Goal: Contribute content

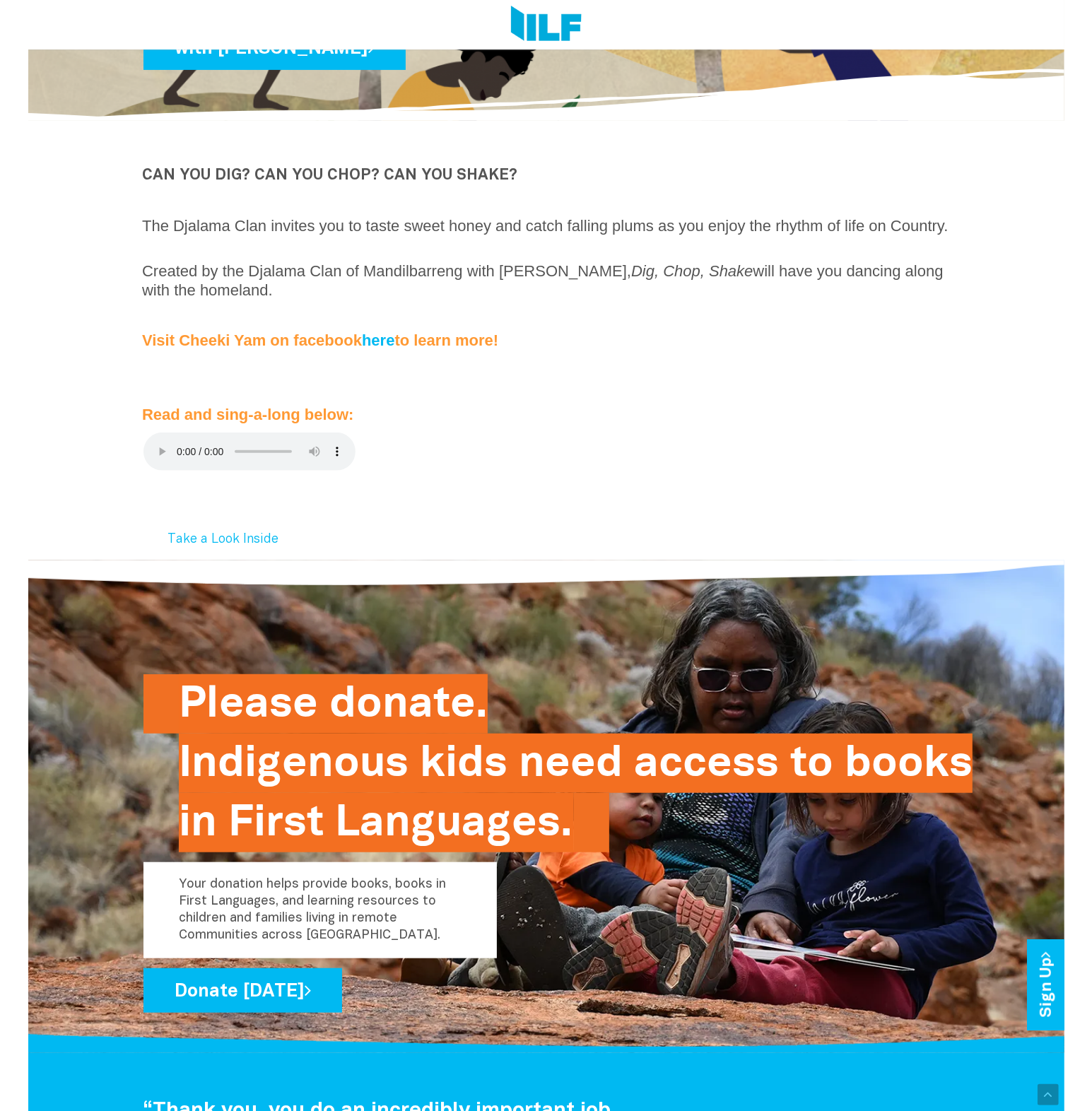
scroll to position [410, 0]
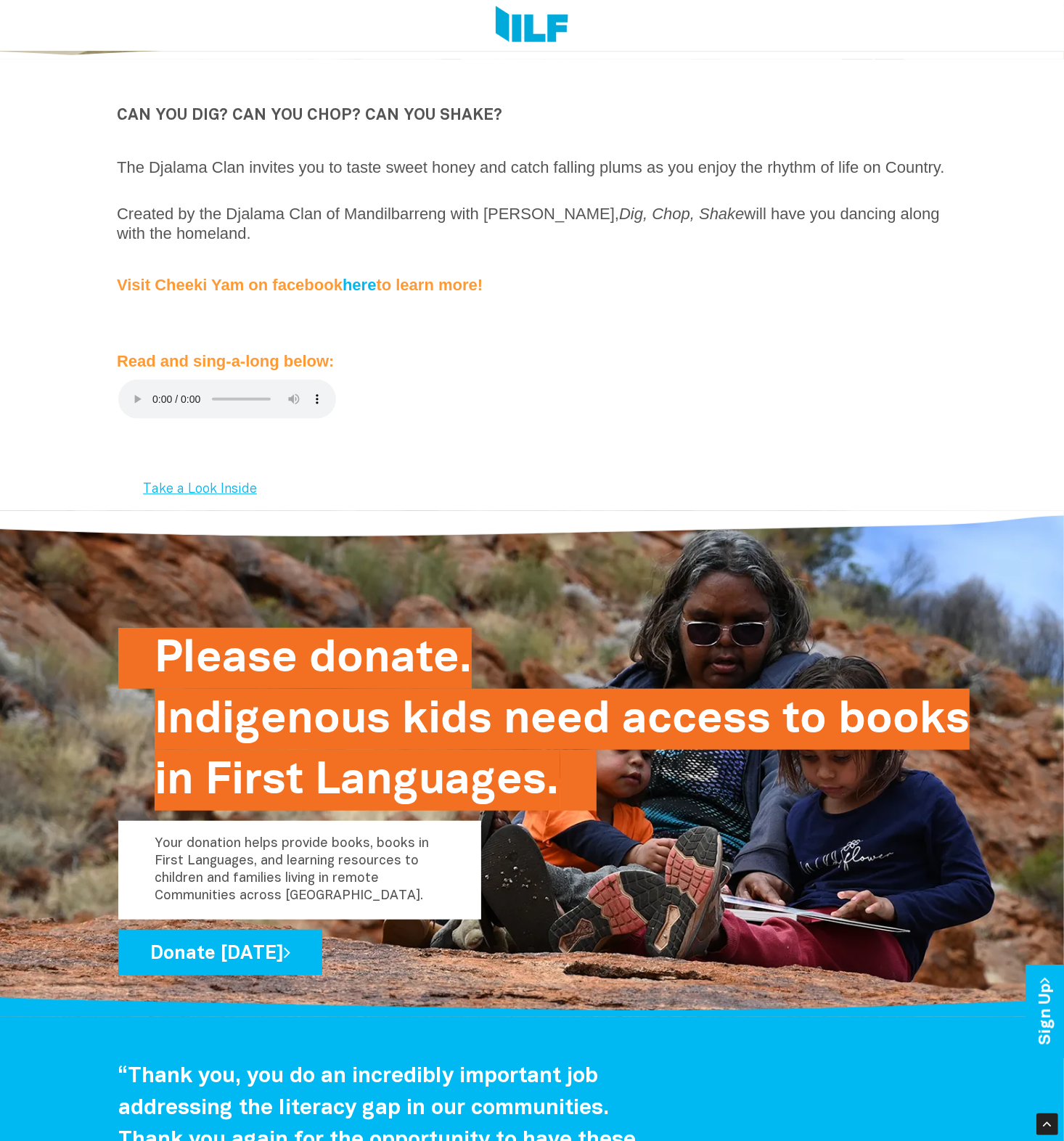
click at [206, 507] on link "Take a Look Inside" at bounding box center [200, 490] width 160 height 34
click at [242, 493] on link "Take a Look Inside" at bounding box center [200, 490] width 160 height 34
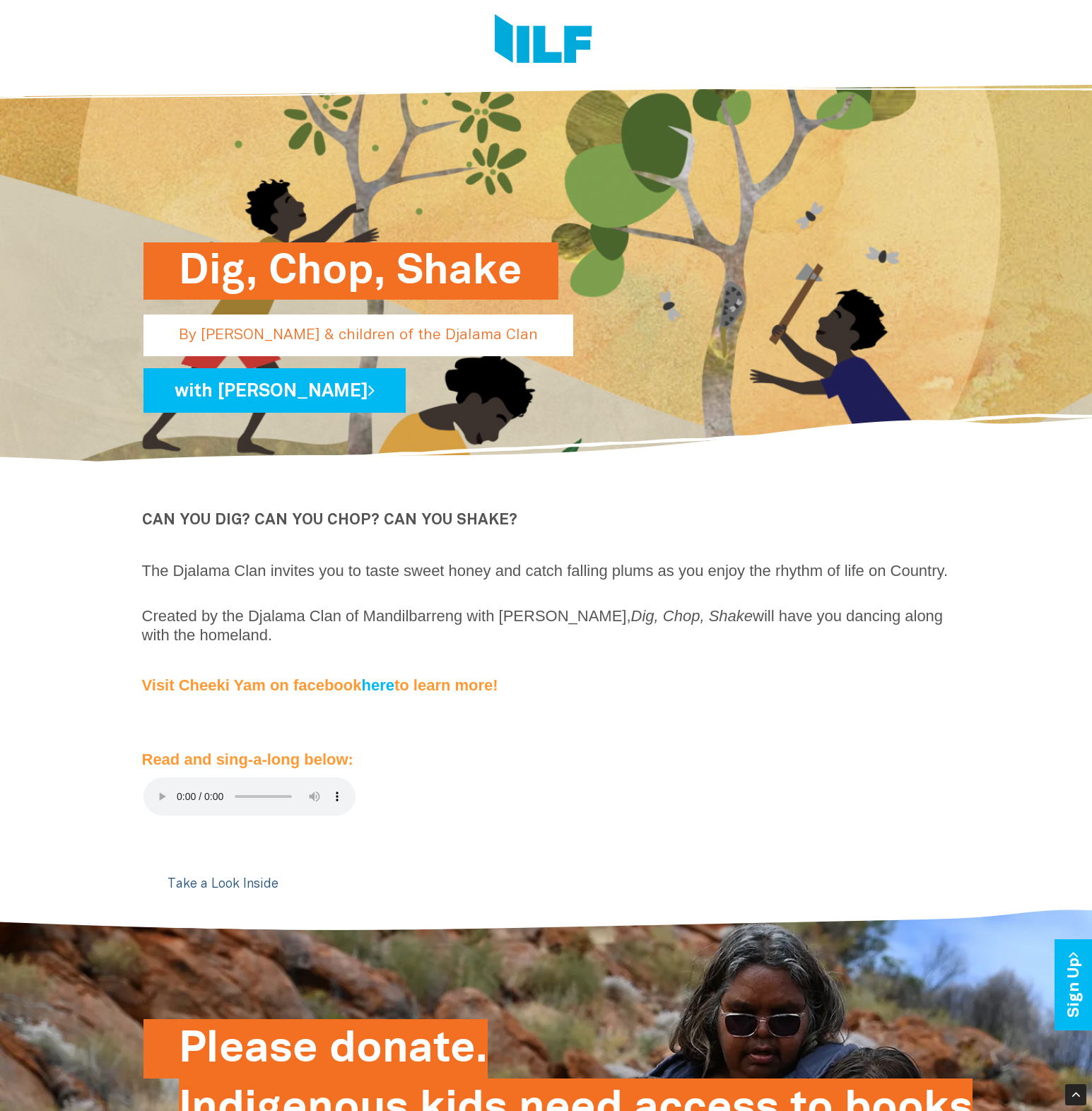
scroll to position [0, 0]
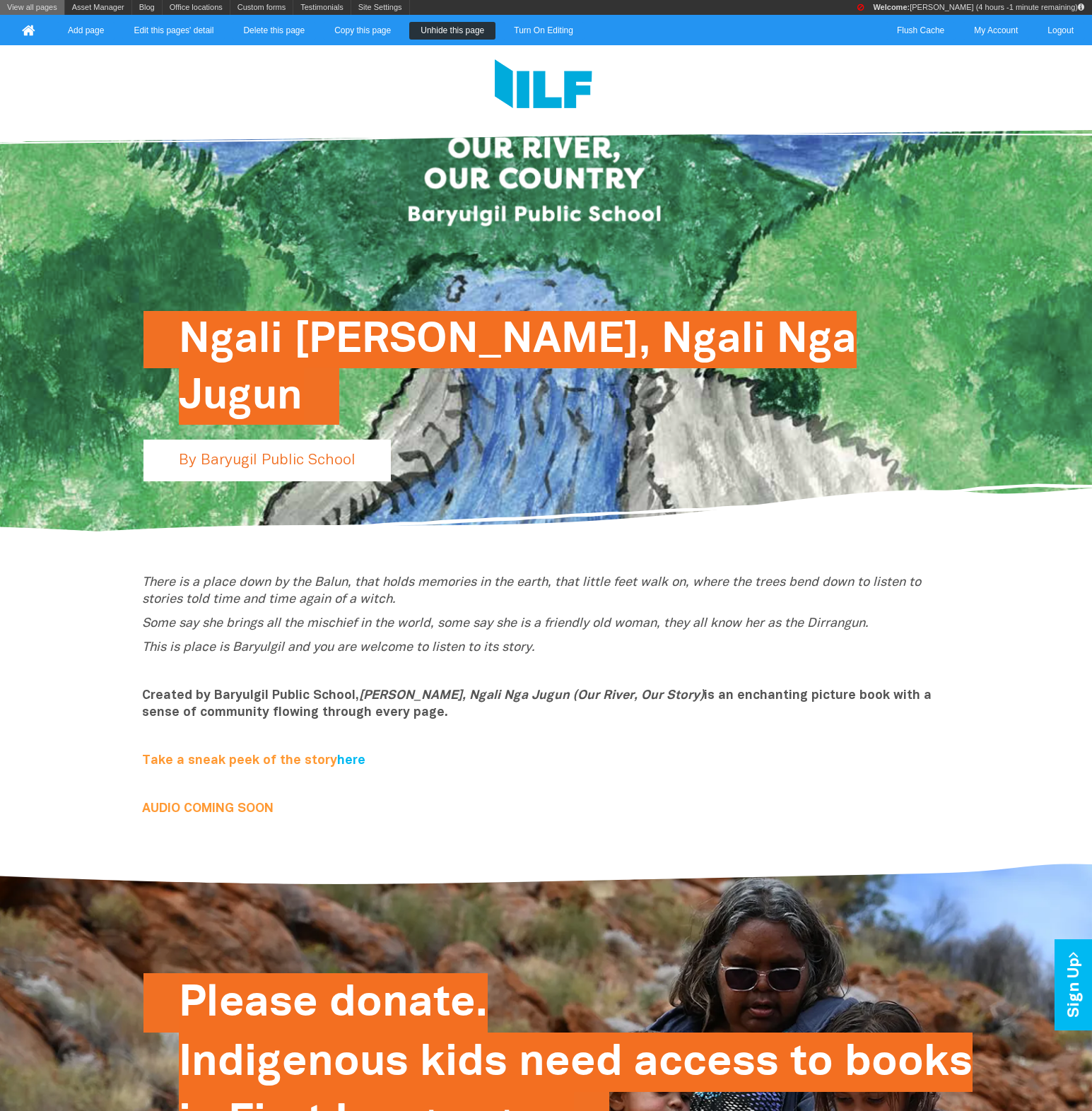
click at [50, 4] on link "View all pages" at bounding box center [32, 7] width 64 height 15
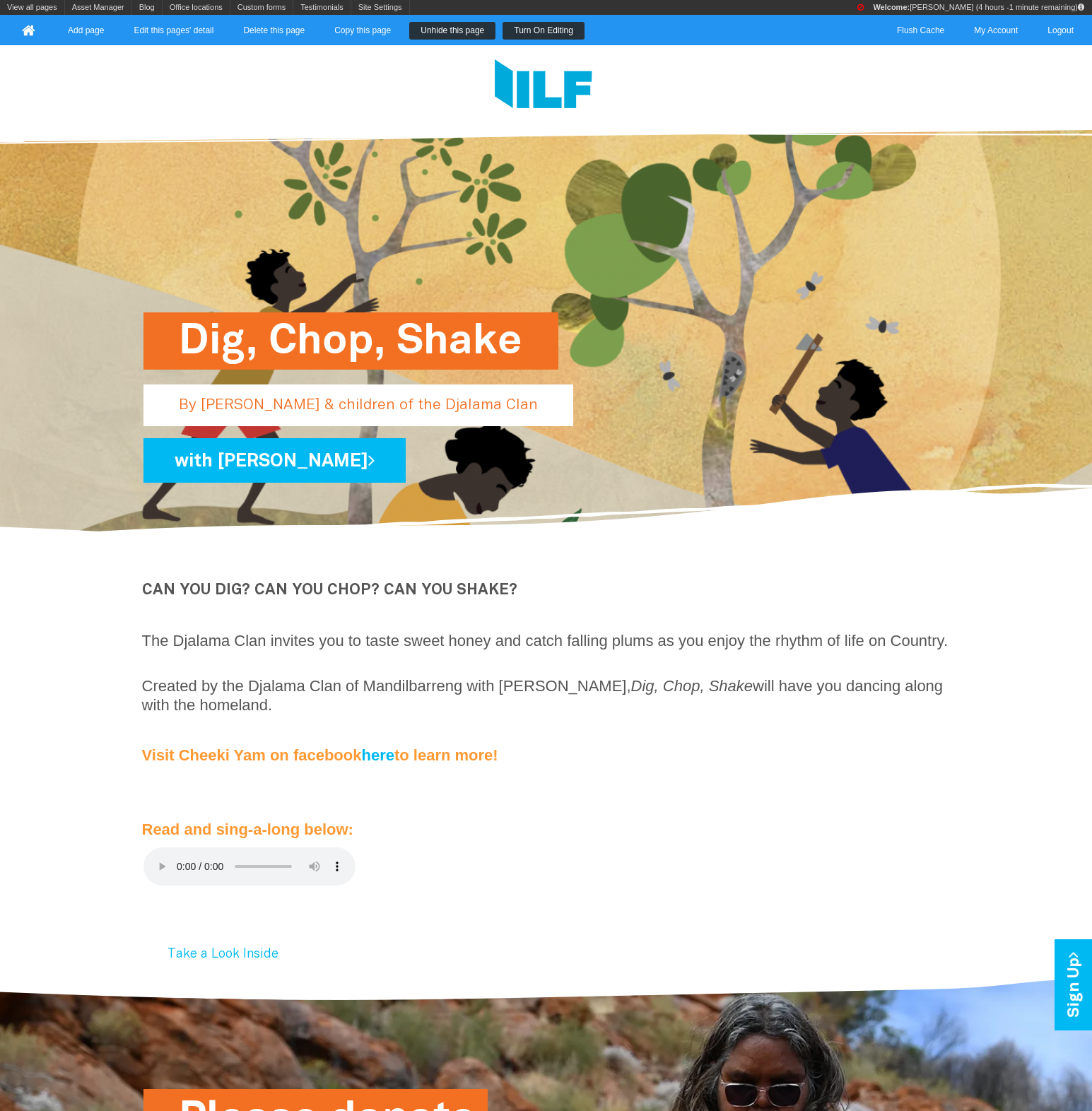
click at [504, 24] on link "Turn On Editing" at bounding box center [543, 31] width 82 height 17
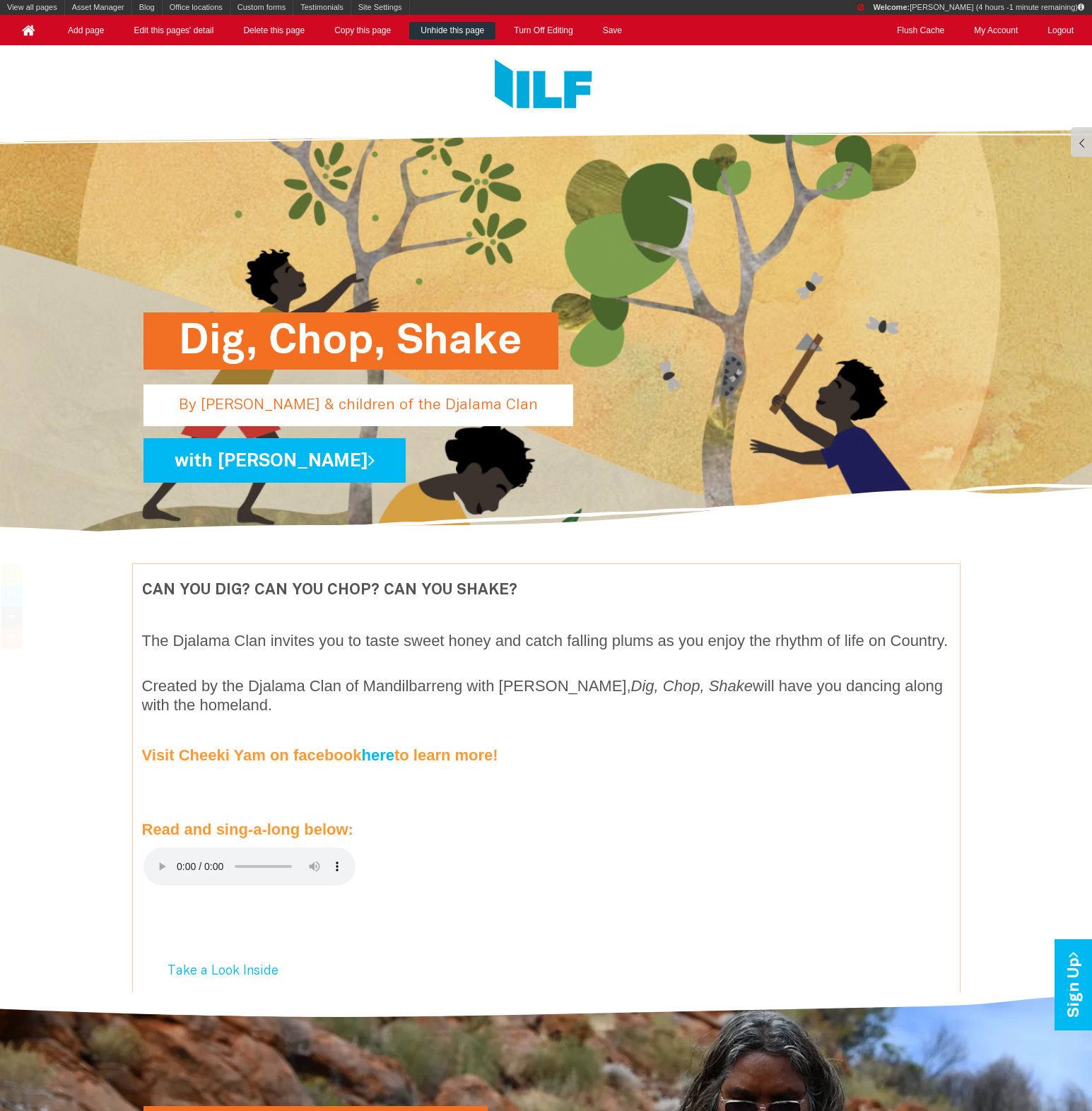
click at [370, 576] on div "CAN YOU DIG? CAN YOU CHOP? CAN YOU SHAKE? The Djalama Clan invites you to taste…" at bounding box center [546, 711] width 827 height 273
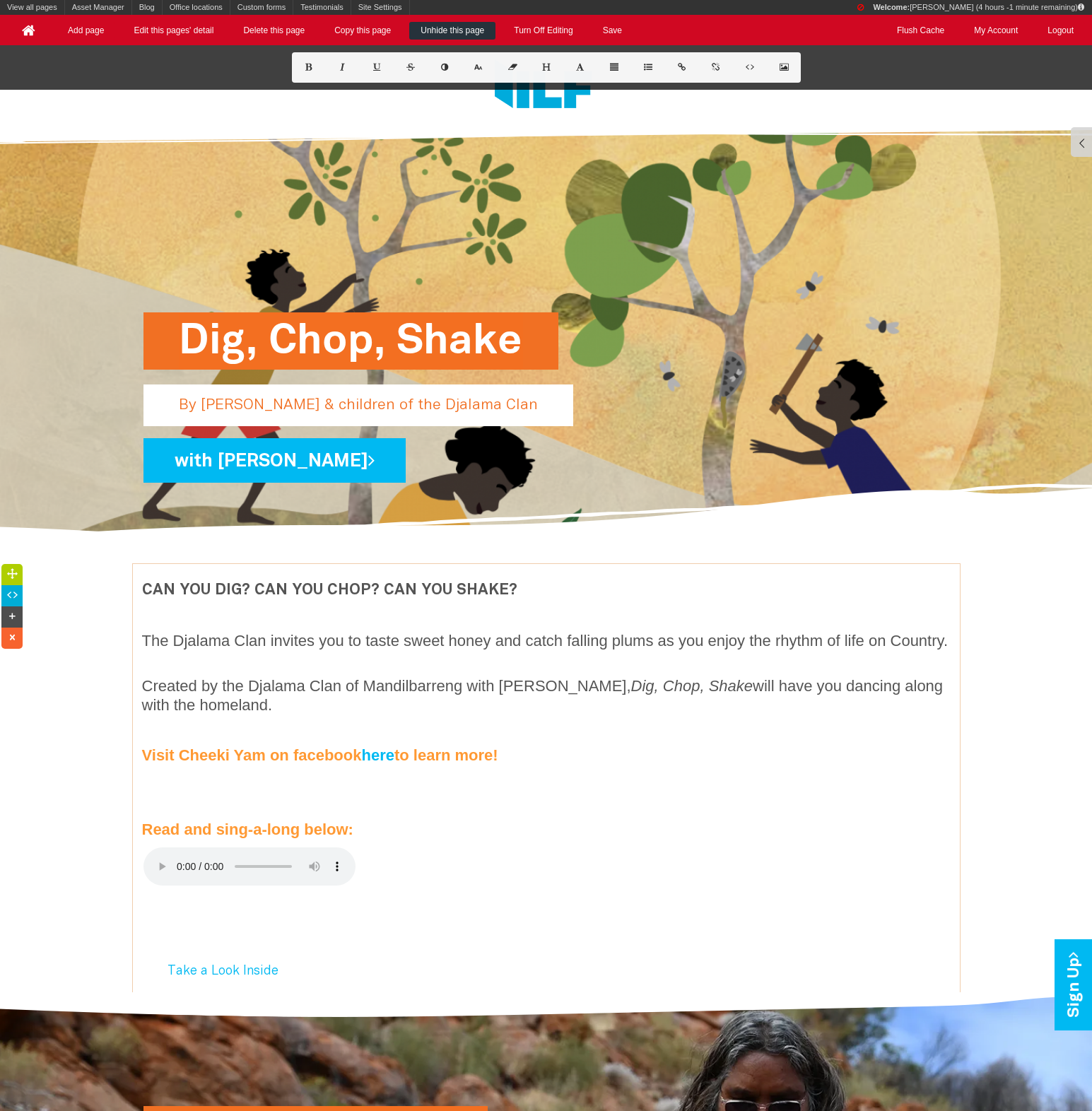
click at [418, 840] on p "Read and sing‑a‑long below:" at bounding box center [546, 830] width 808 height 19
click at [19, 593] on div at bounding box center [12, 596] width 21 height 21
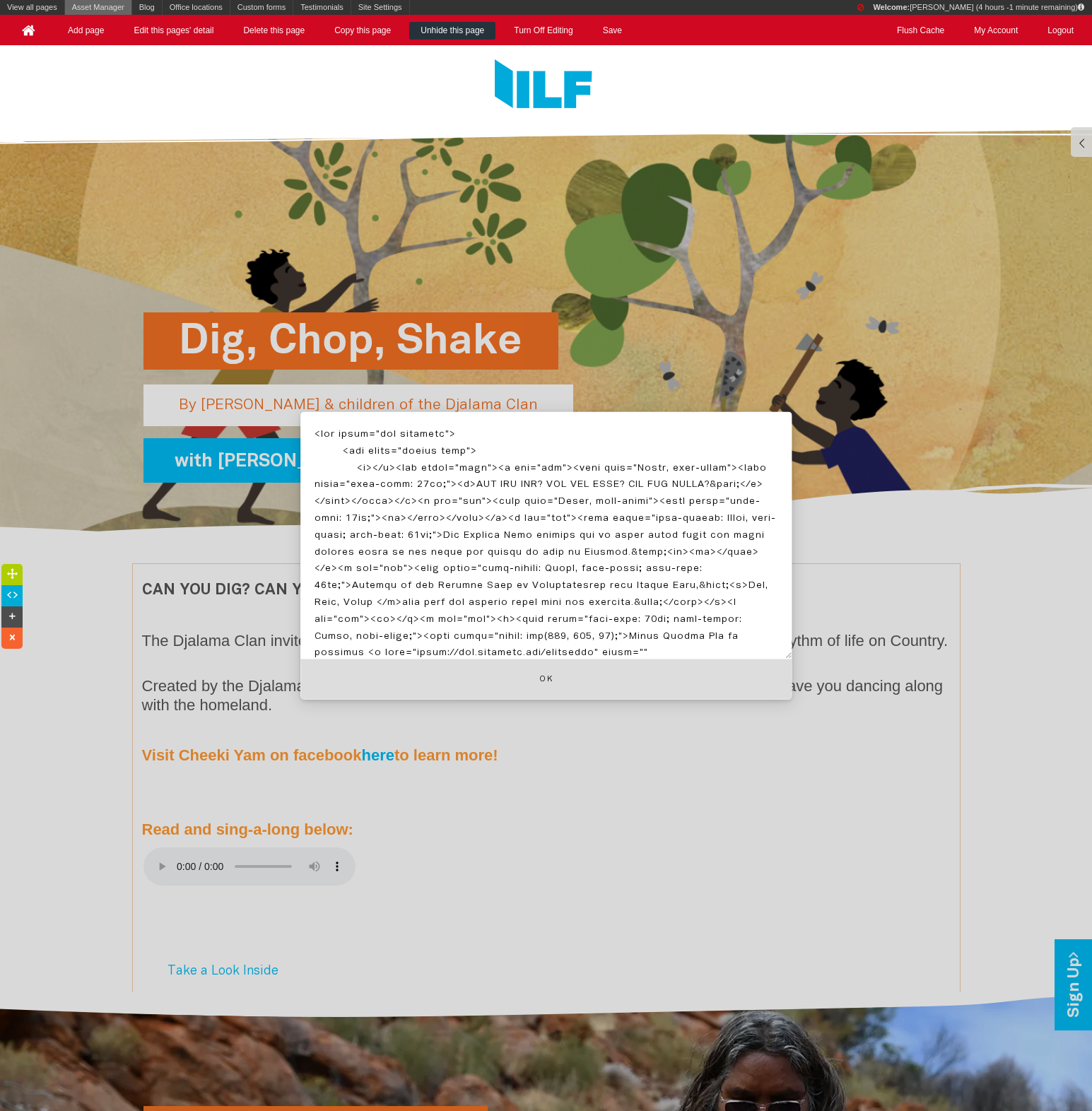
click at [110, 5] on link "Asset Manager" at bounding box center [98, 7] width 66 height 15
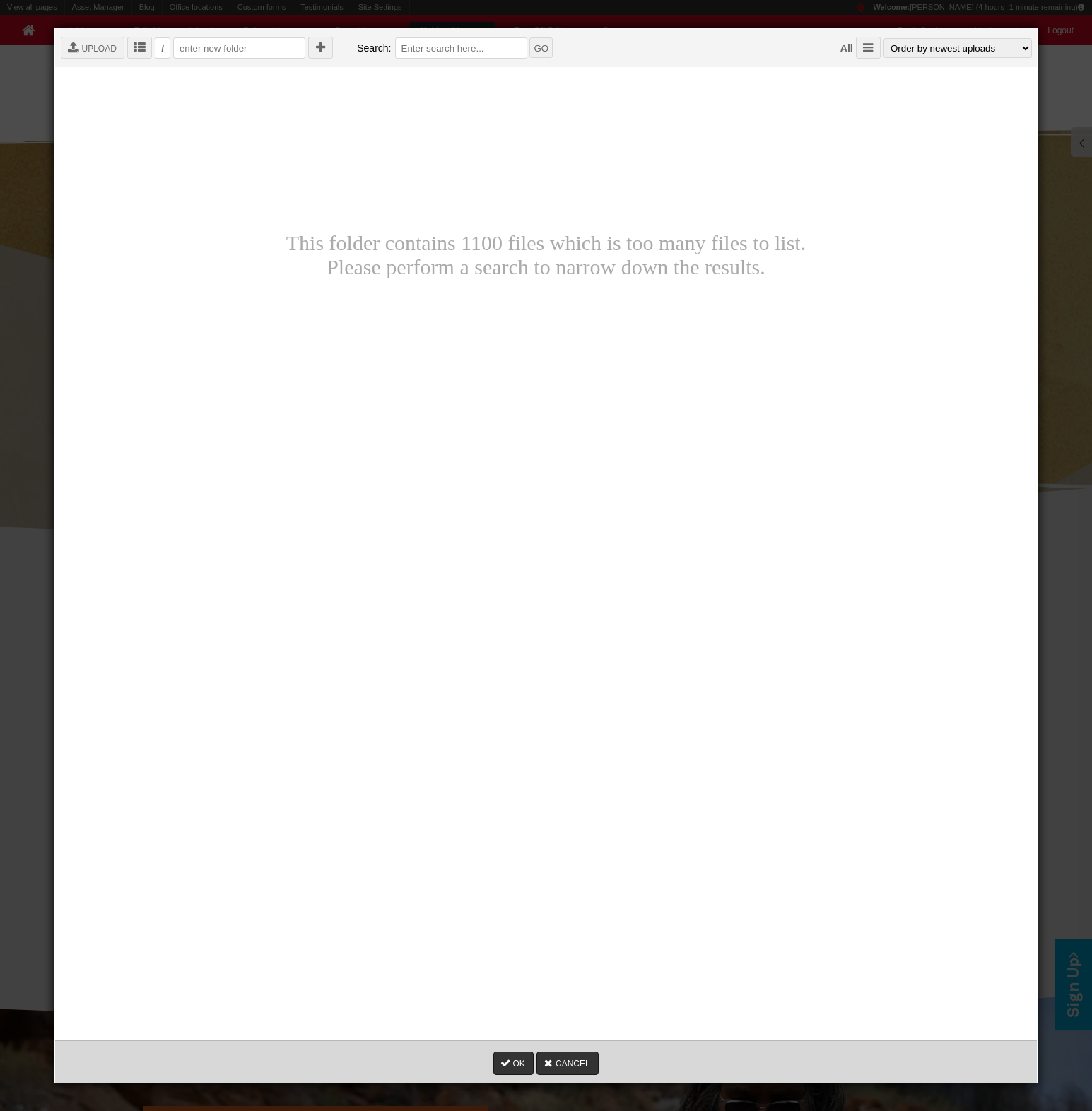
drag, startPoint x: 773, startPoint y: 263, endPoint x: 762, endPoint y: 262, distance: 11.0
click at [772, 262] on div "This folder contains 1100 files which is too many files to list. Please perform…" at bounding box center [545, 255] width 970 height 242
click at [70, 60] on div " UPLOAD  /  Search: GO All  Order by newest uploads Order by oldest uploads…" at bounding box center [551, 47] width 993 height 38
click at [75, 48] on icon "" at bounding box center [74, 48] width 12 height 12
click at [108, 80] on icon at bounding box center [108, 83] width 12 height 12
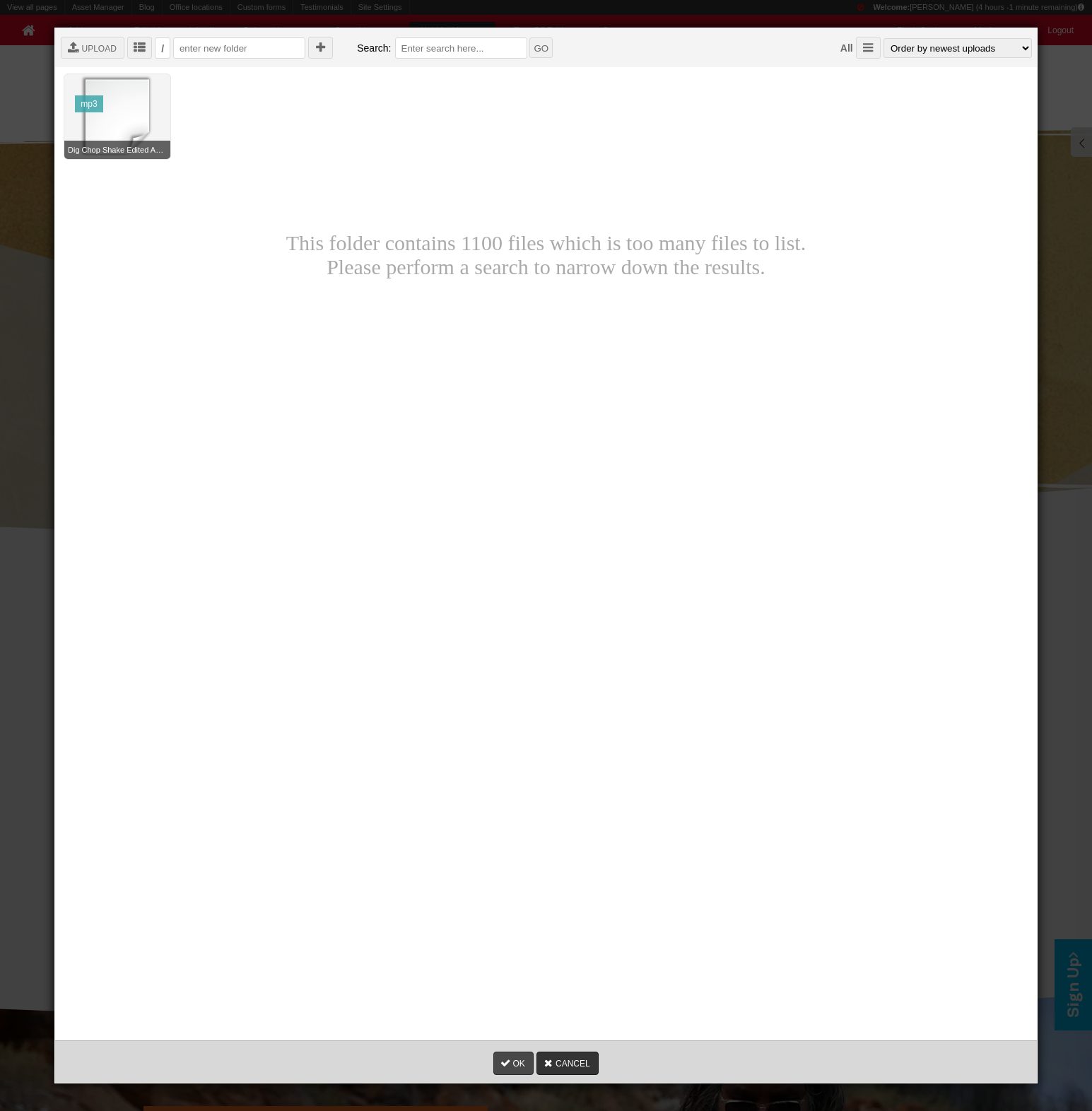
click at [513, 1067] on link "OK" at bounding box center [513, 1063] width 39 height 24
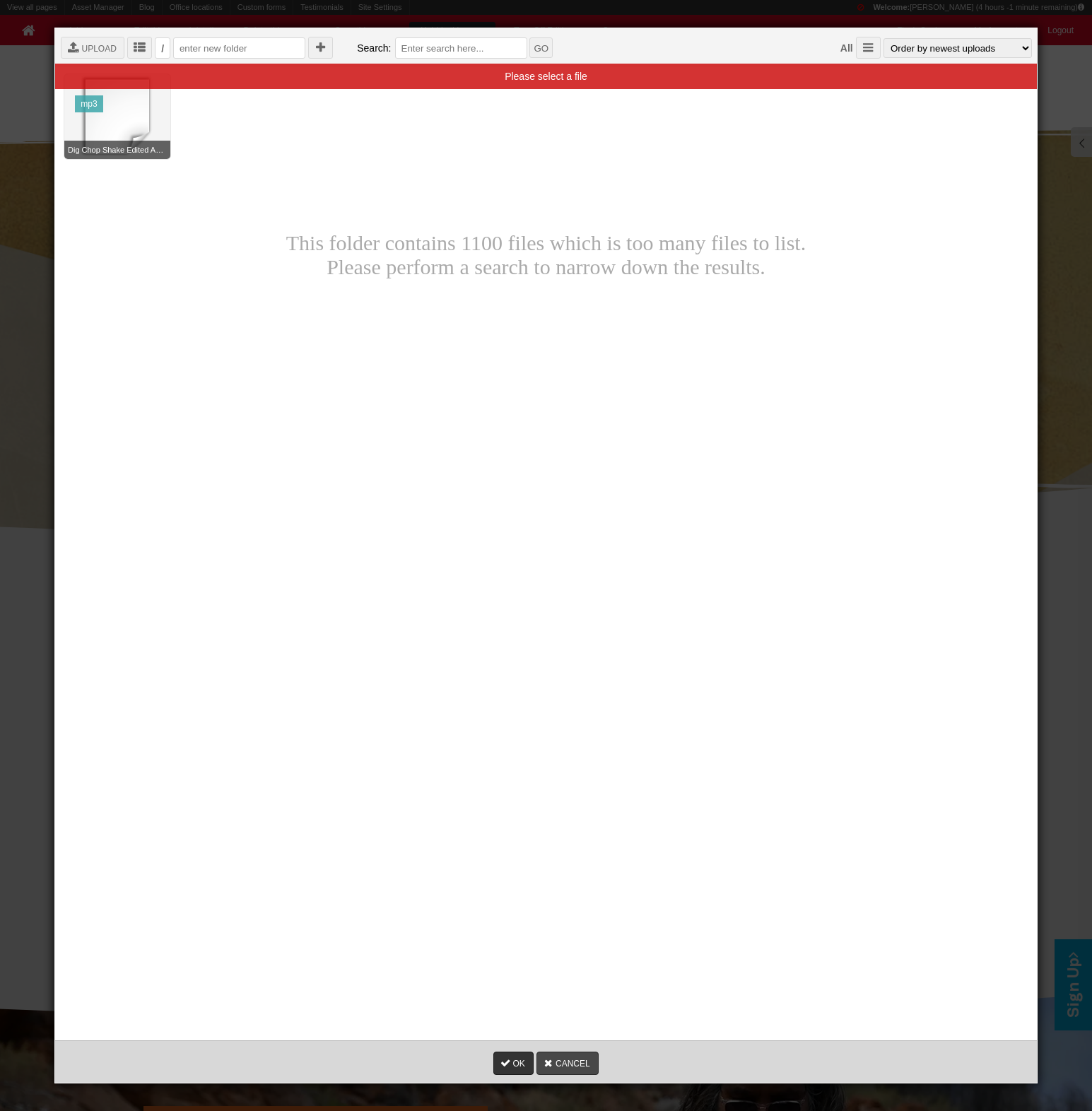
drag, startPoint x: 575, startPoint y: 1084, endPoint x: 575, endPoint y: 1069, distance: 15.0
click at [575, 1082] on div "OK CANCEL" at bounding box center [546, 556] width 1092 height 1111
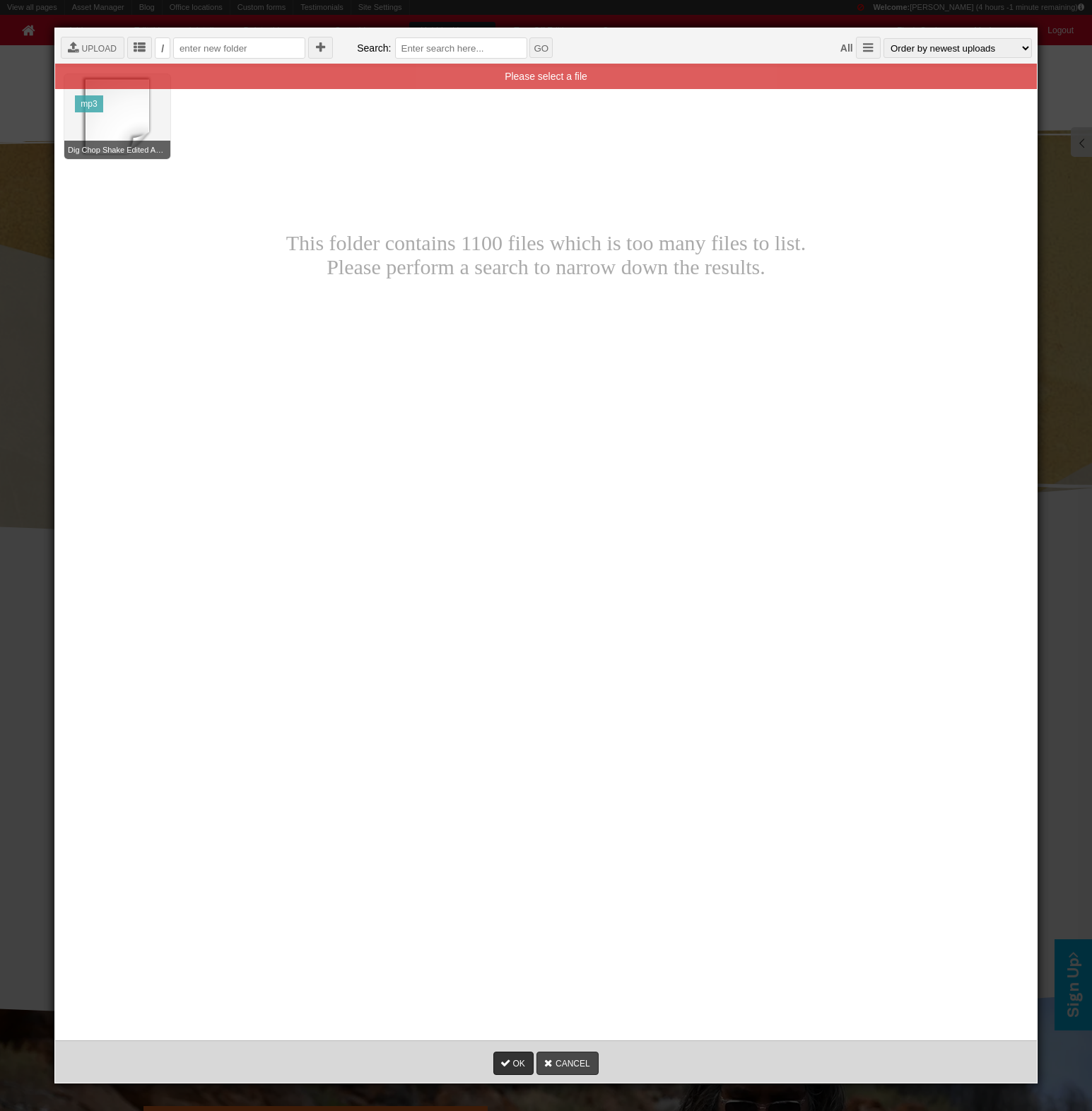
click at [575, 1067] on link "CANCEL" at bounding box center [567, 1063] width 62 height 24
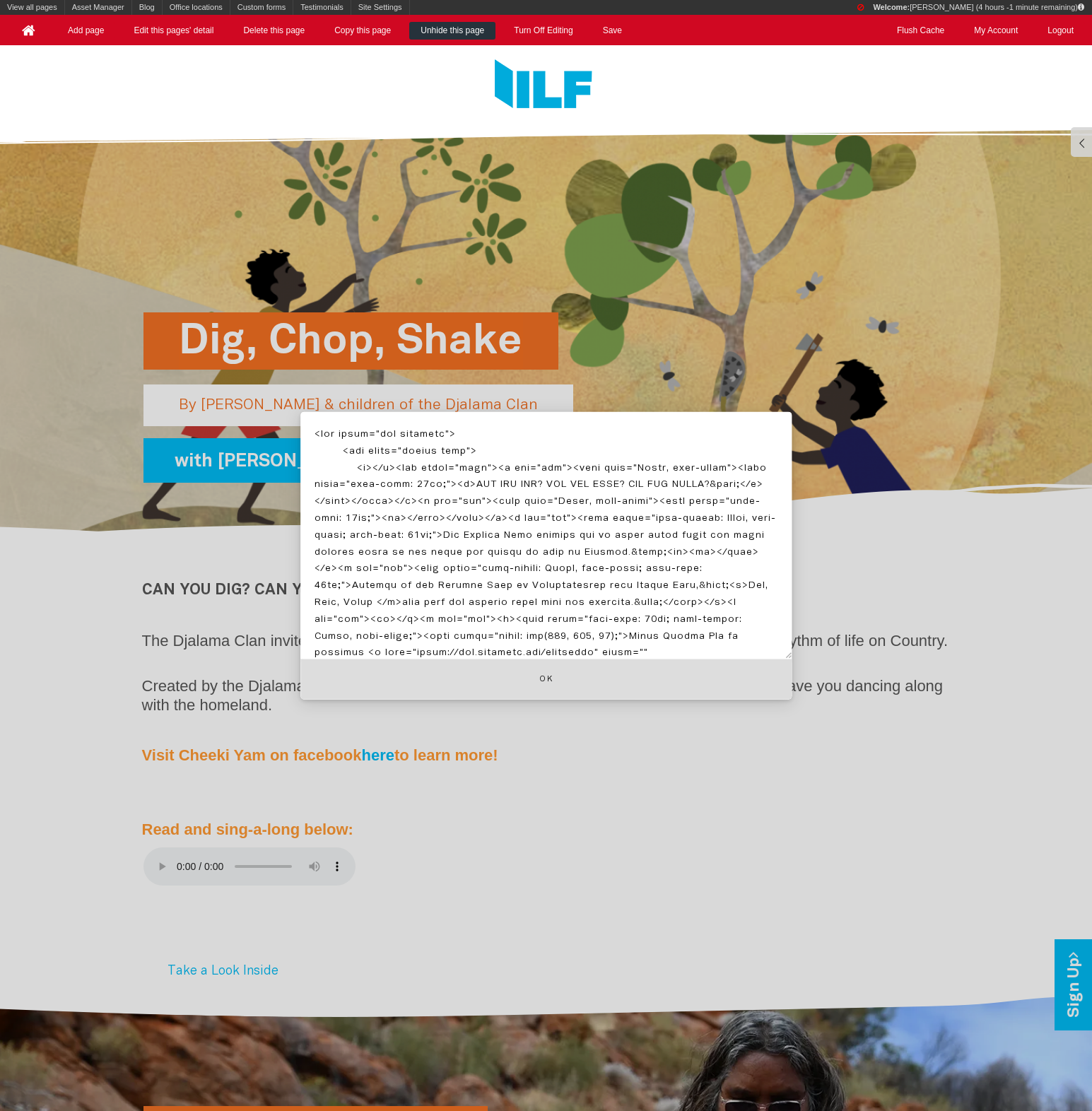
click at [385, 586] on textarea at bounding box center [545, 535] width 491 height 248
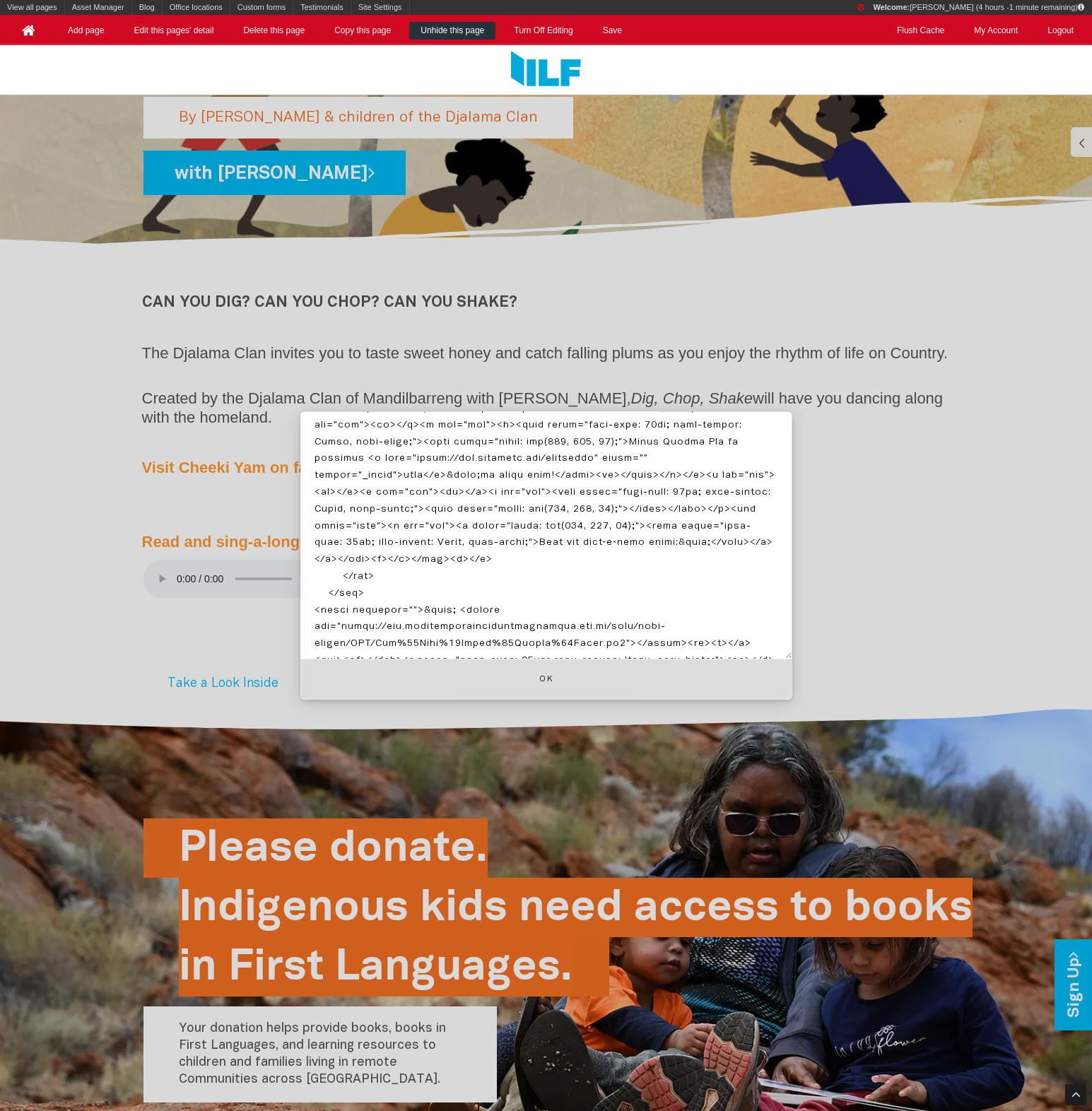
scroll to position [198, 0]
drag, startPoint x: 340, startPoint y: 600, endPoint x: 630, endPoint y: 616, distance: 290.4
click at [630, 616] on textarea at bounding box center [545, 535] width 491 height 248
paste textarea "Dig%20Chop%20Shake%20Edited%20Audio_with%20Music"
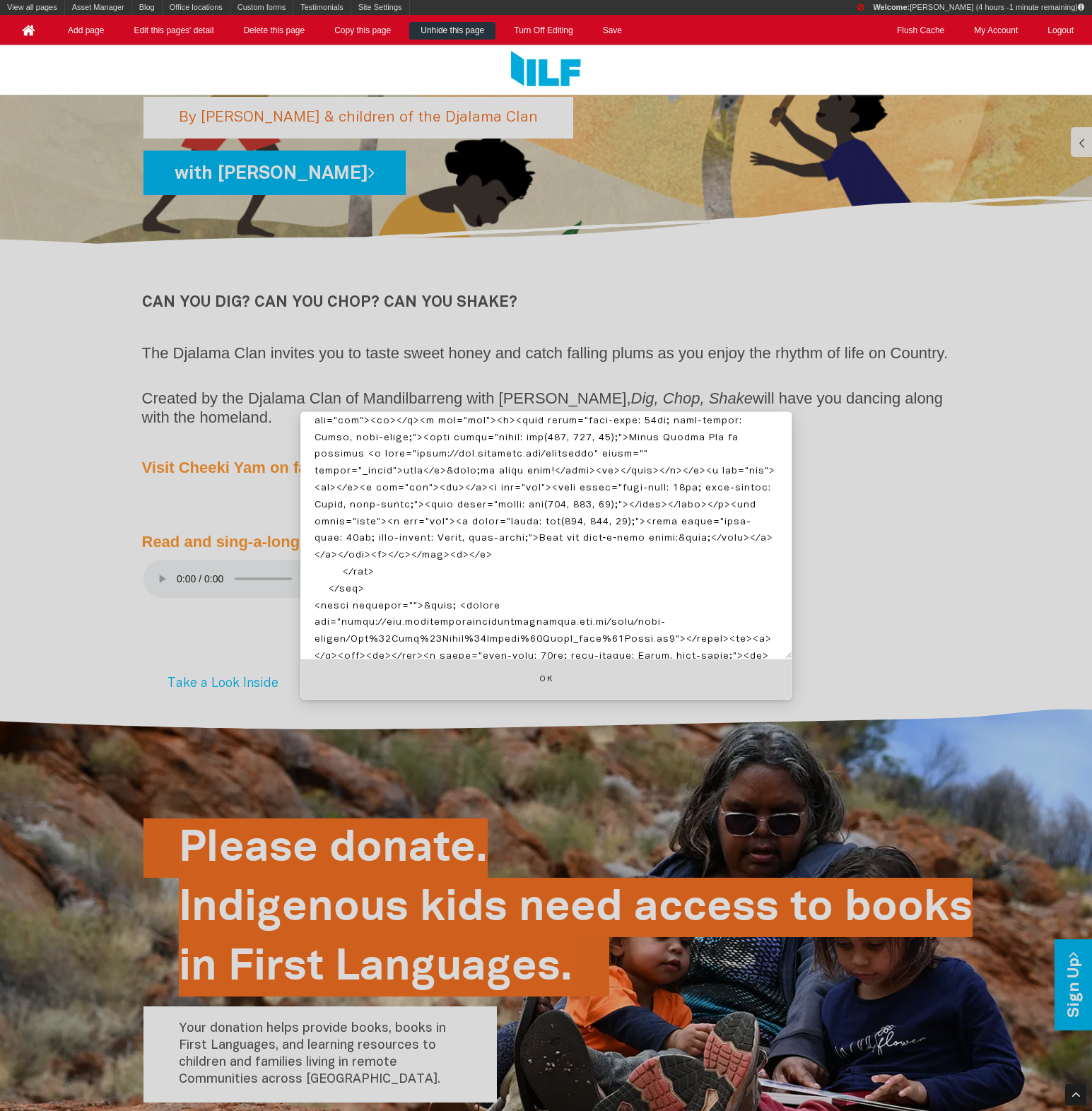
type textarea "<div class="row clearfix"> <div class="column full"> <p></p><div class="edit"><…"
click at [599, 667] on button "Ok" at bounding box center [545, 680] width 491 height 40
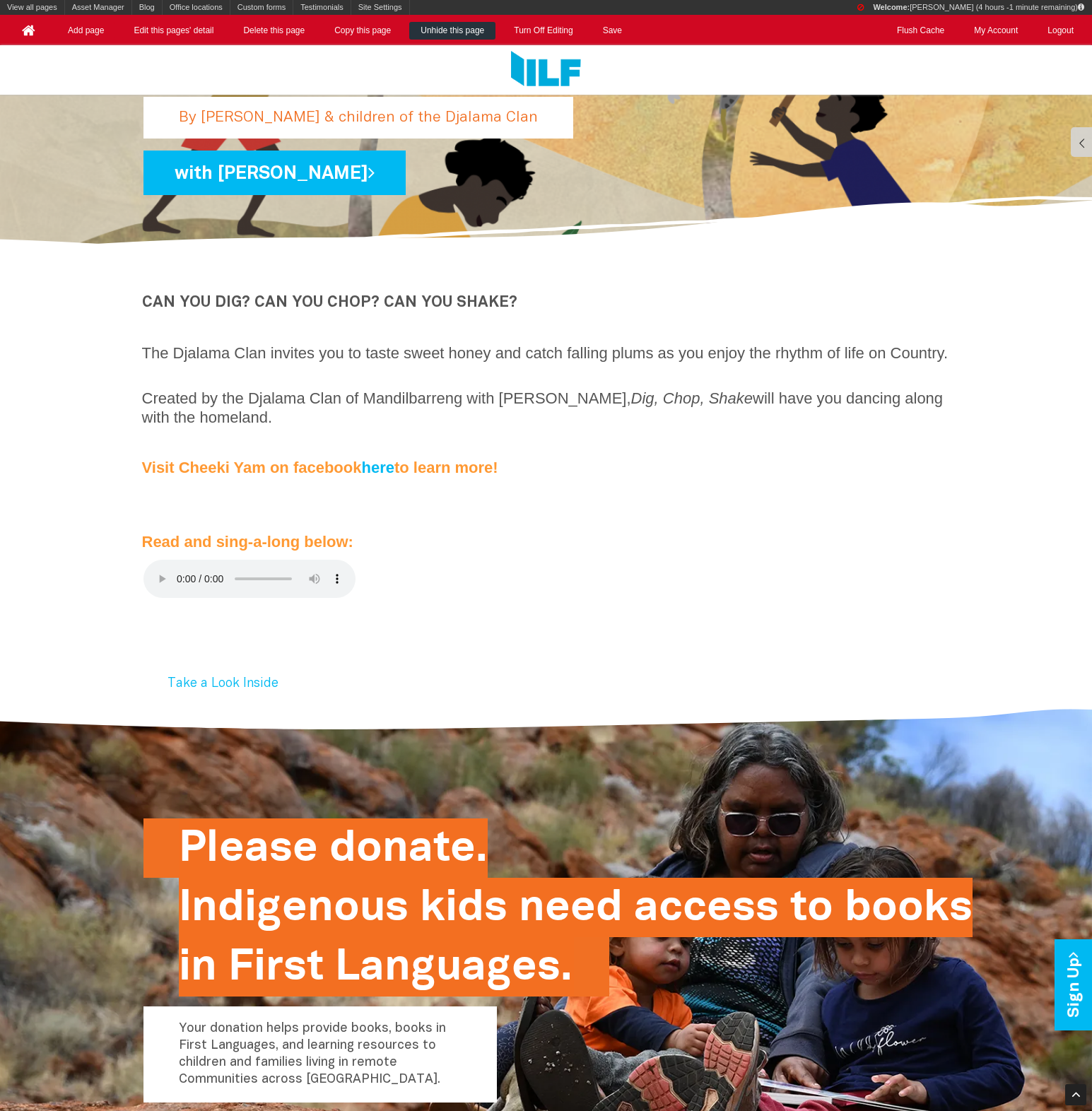
scroll to position [291, 0]
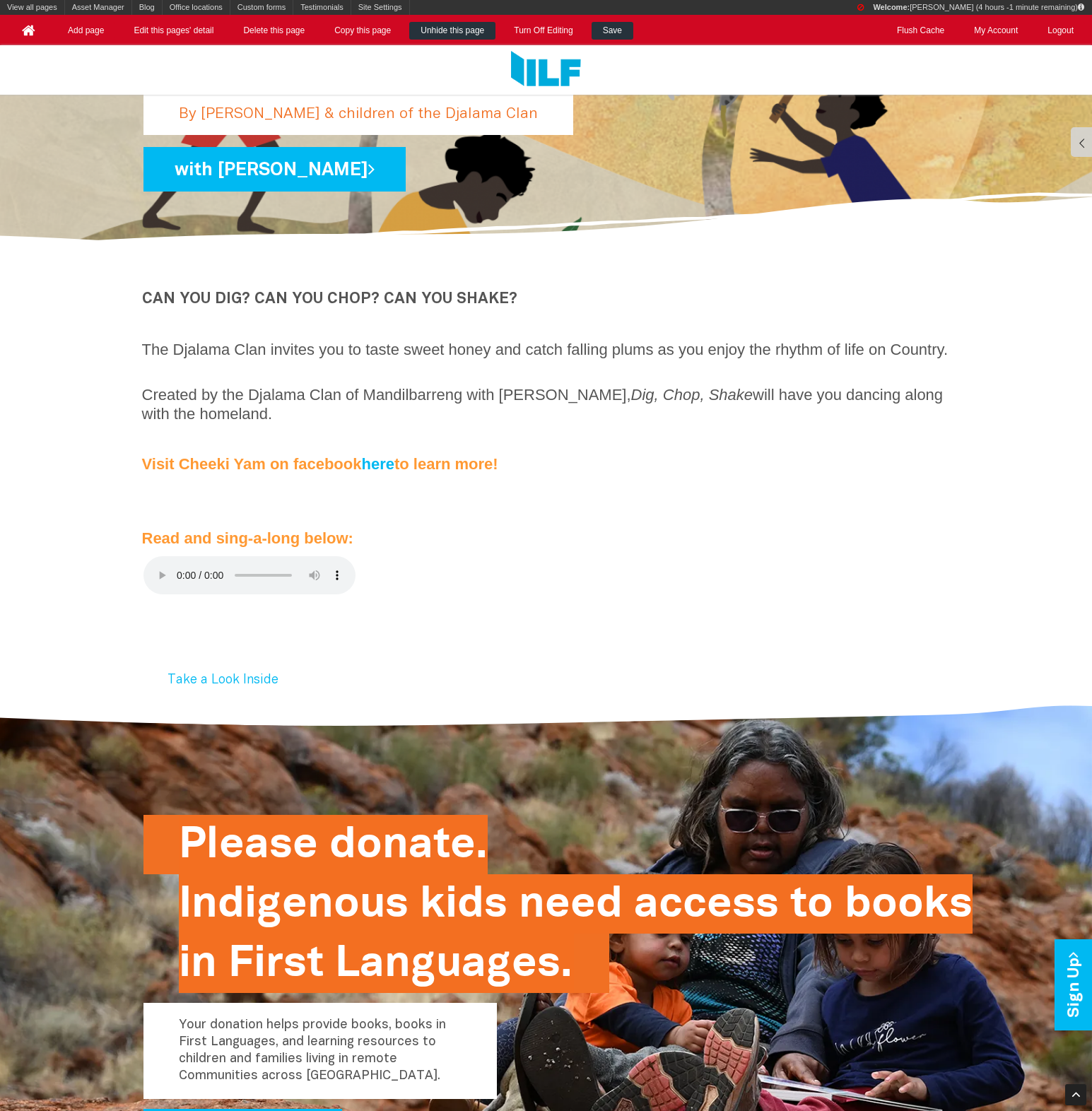
click at [613, 27] on link "Save" at bounding box center [612, 31] width 42 height 17
